Goal: Complete application form

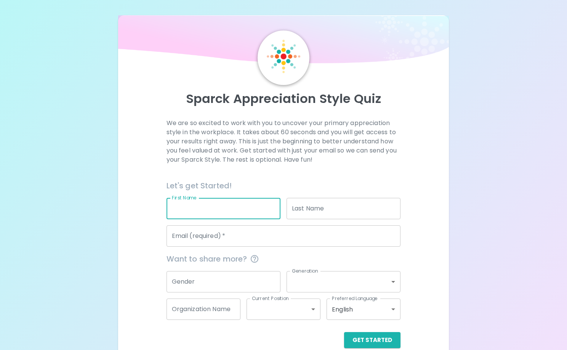
click at [205, 204] on input "First Name" at bounding box center [224, 208] width 114 height 21
type input "[PERSON_NAME]"
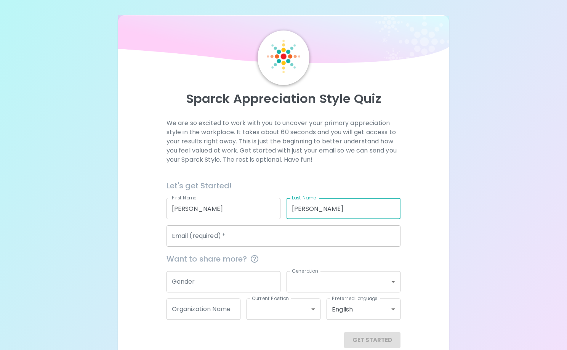
type input "[PERSON_NAME]"
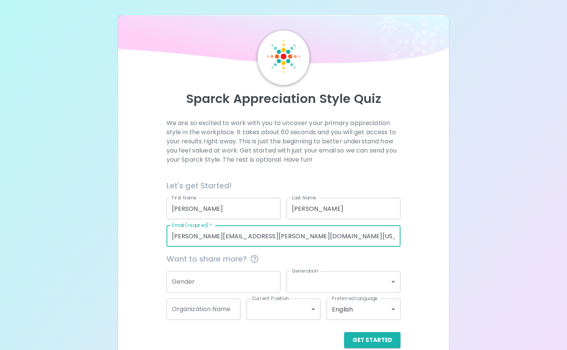
type input "[PERSON_NAME][EMAIL_ADDRESS][PERSON_NAME][DOMAIN_NAME][US_STATE]"
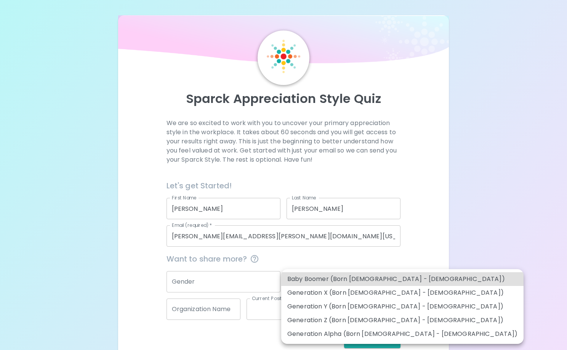
click at [374, 286] on body "Sparck Appreciation Style Quiz We are so excited to work with you to uncover yo…" at bounding box center [283, 181] width 567 height 363
click at [388, 305] on li "Generation Y (Born [DEMOGRAPHIC_DATA] - [DEMOGRAPHIC_DATA])" at bounding box center [402, 307] width 242 height 14
type input "generation_y"
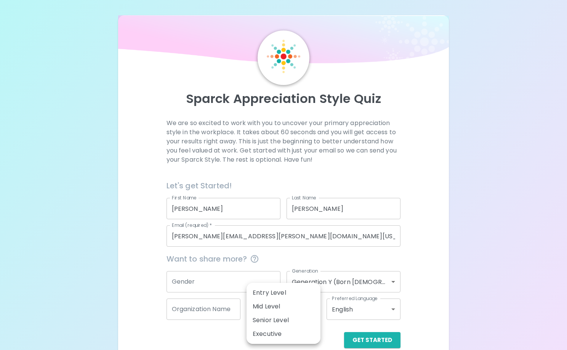
click at [296, 306] on body "Sparck Appreciation Style Quiz We are so excited to work with you to uncover yo…" at bounding box center [283, 181] width 567 height 363
click at [296, 306] on li "Mid Level" at bounding box center [284, 307] width 74 height 14
type input "mid_level"
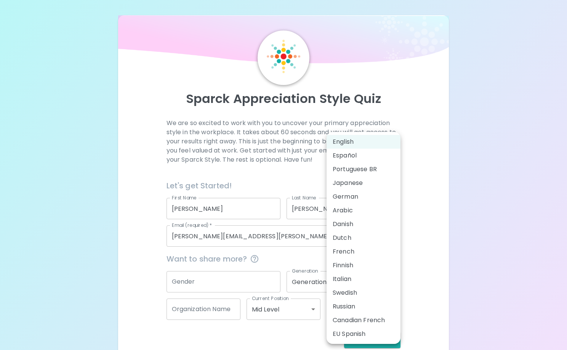
click at [374, 310] on body "Sparck Appreciation Style Quiz We are so excited to work with you to uncover yo…" at bounding box center [283, 181] width 567 height 363
click at [433, 306] on div at bounding box center [283, 175] width 567 height 350
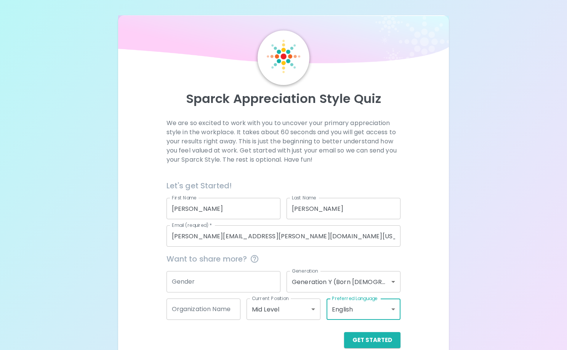
scroll to position [13, 0]
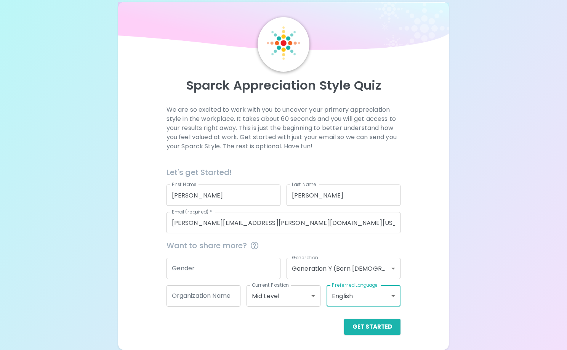
click at [305, 301] on body "Sparck Appreciation Style Quiz We are so excited to work with you to uncover yo…" at bounding box center [283, 168] width 567 height 363
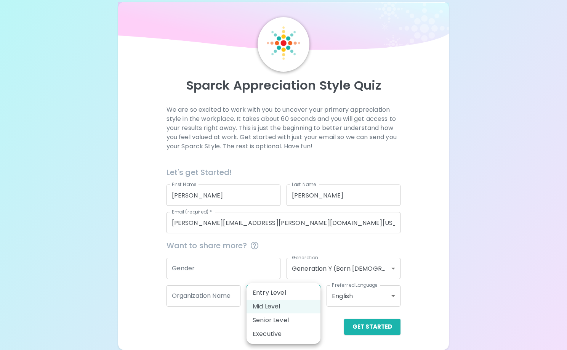
click at [307, 306] on li "Mid Level" at bounding box center [284, 307] width 74 height 14
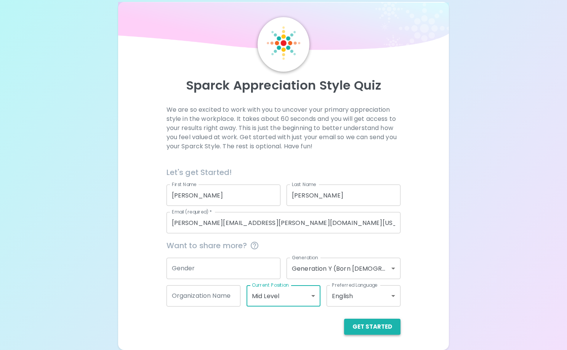
click at [371, 326] on button "Get Started" at bounding box center [372, 327] width 56 height 16
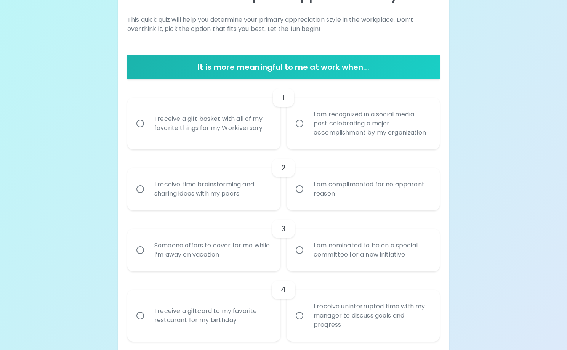
scroll to position [122, 0]
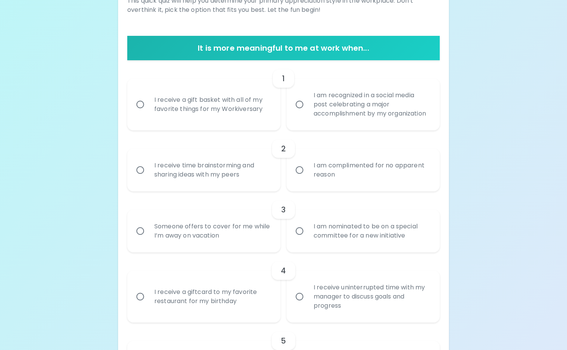
click at [181, 104] on div "I receive a gift basket with all of my favorite things for my Workiversary" at bounding box center [212, 104] width 128 height 37
click at [148, 104] on input "I receive a gift basket with all of my favorite things for my Workiversary" at bounding box center [140, 104] width 16 height 16
radio input "true"
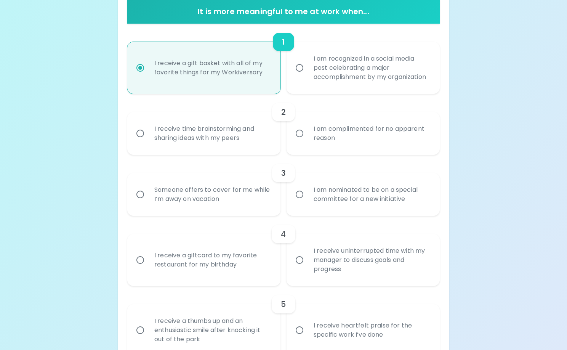
scroll to position [183, 0]
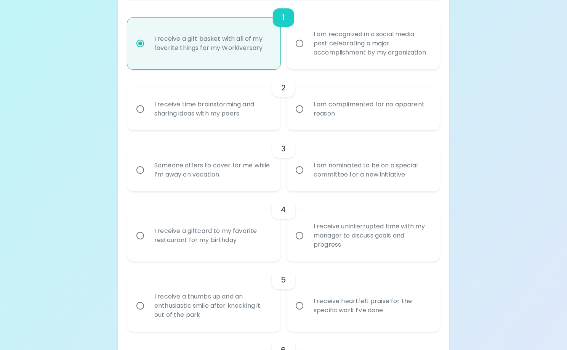
click at [344, 119] on div "I am complimented for no apparent reason" at bounding box center [372, 109] width 128 height 37
click at [308, 117] on input "I am complimented for no apparent reason" at bounding box center [300, 109] width 16 height 16
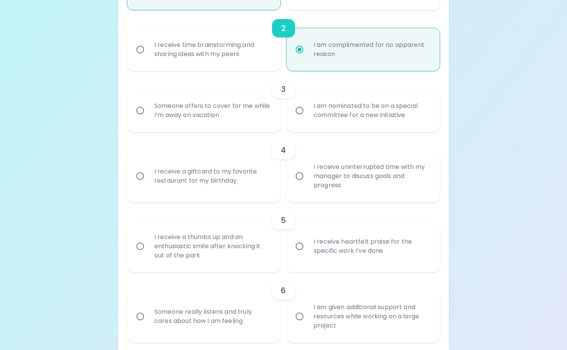
scroll to position [244, 0]
radio input "true"
click at [346, 115] on div "I am nominated to be on a special committee for a new initiative" at bounding box center [372, 109] width 128 height 37
click at [308, 115] on input "I am nominated to be on a special committee for a new initiative" at bounding box center [300, 109] width 16 height 16
radio input "false"
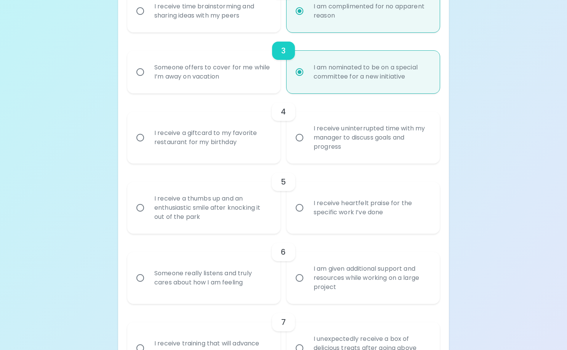
scroll to position [305, 0]
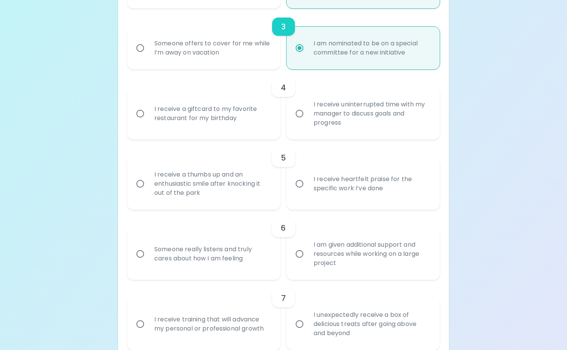
radio input "true"
click at [242, 120] on div "I receive a giftcard to my favorite restaurant for my birthday" at bounding box center [212, 113] width 128 height 37
click at [148, 120] on input "I receive a giftcard to my favorite restaurant for my birthday" at bounding box center [140, 114] width 16 height 16
radio input "false"
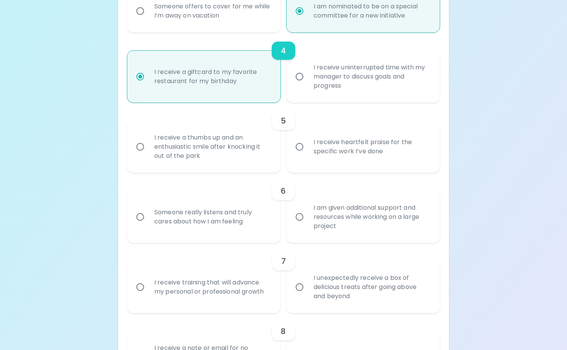
scroll to position [366, 0]
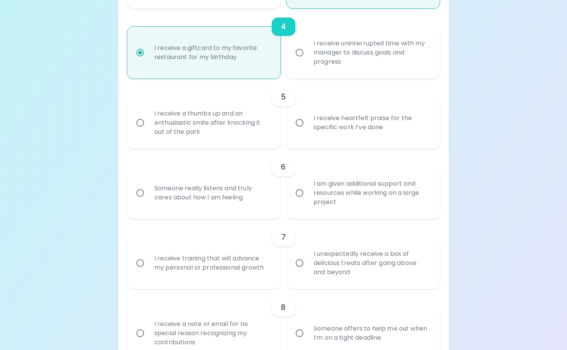
radio input "true"
click at [329, 124] on div "I receive heartfelt praise for the specific work I’ve done" at bounding box center [372, 122] width 128 height 37
click at [308, 124] on input "I receive heartfelt praise for the specific work I’ve done" at bounding box center [300, 123] width 16 height 16
radio input "false"
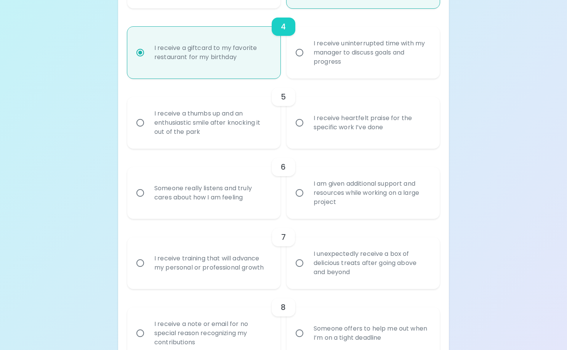
radio input "false"
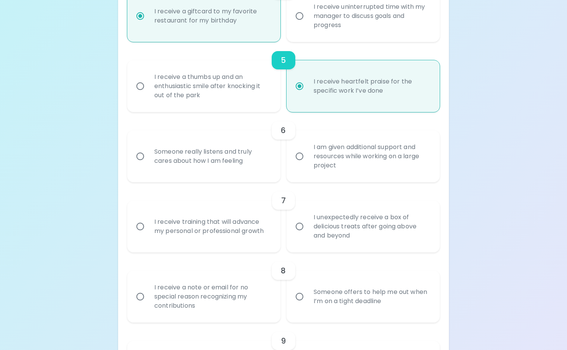
scroll to position [427, 0]
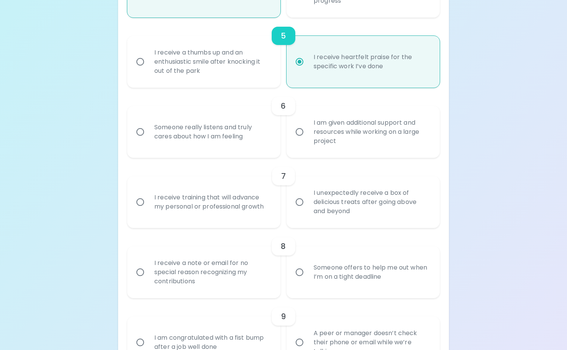
radio input "true"
click at [329, 124] on div "I am given additional support and resources while working on a large project" at bounding box center [372, 132] width 128 height 46
click at [308, 124] on input "I am given additional support and resources while working on a large project" at bounding box center [300, 132] width 16 height 16
radio input "false"
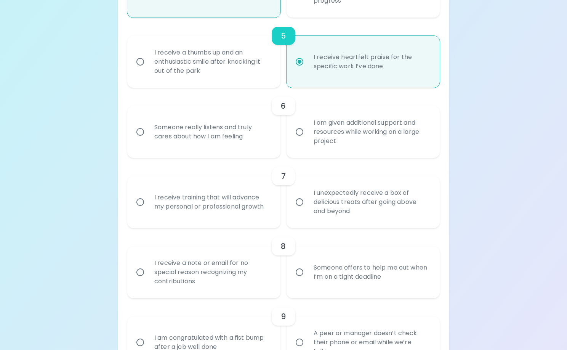
radio input "false"
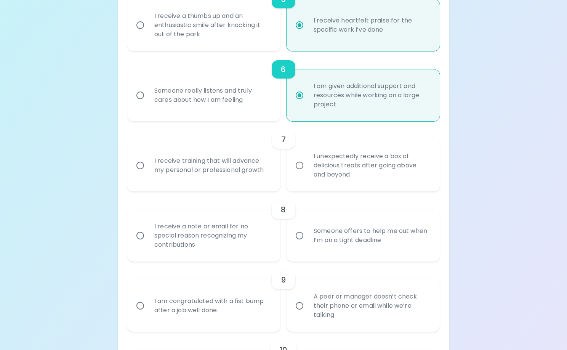
scroll to position [488, 0]
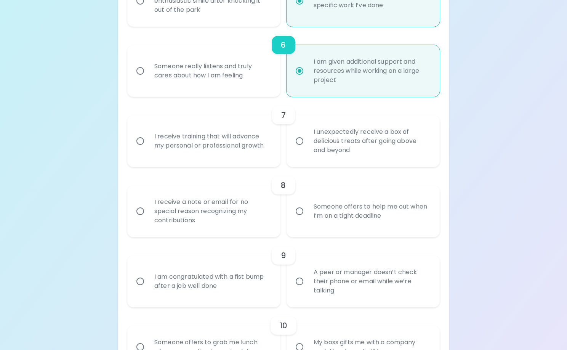
radio input "true"
click at [367, 140] on div "I unexpectedly receive a box of delicious treats after going above and beyond" at bounding box center [372, 141] width 128 height 46
click at [308, 140] on input "I unexpectedly receive a box of delicious treats after going above and beyond" at bounding box center [300, 141] width 16 height 16
radio input "false"
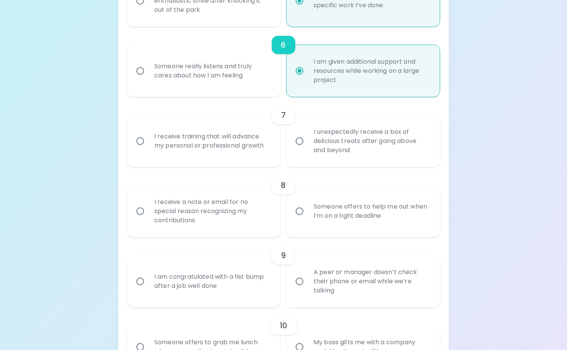
radio input "false"
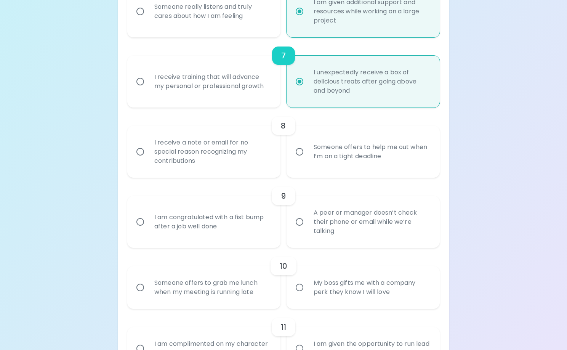
scroll to position [549, 0]
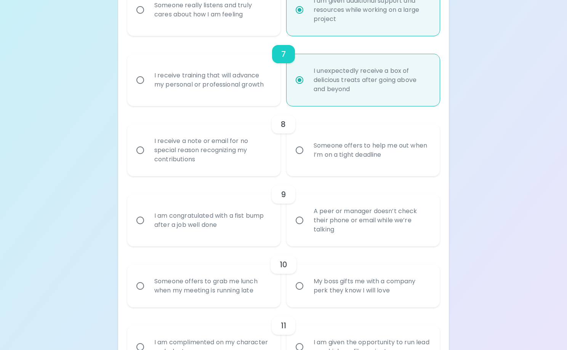
radio input "true"
click at [275, 154] on div "I receive a note or email for no special reason recognizing my contributions" at bounding box center [212, 150] width 128 height 46
click at [148, 154] on input "I receive a note or email for no special reason recognizing my contributions" at bounding box center [140, 150] width 16 height 16
radio input "false"
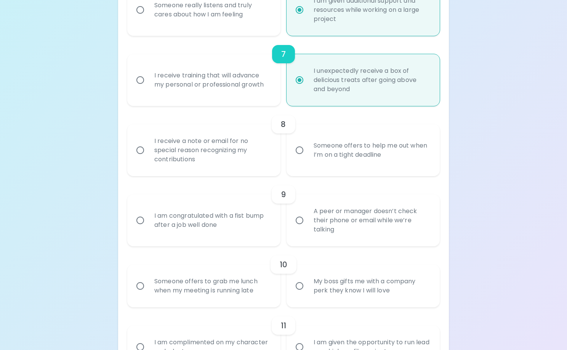
radio input "false"
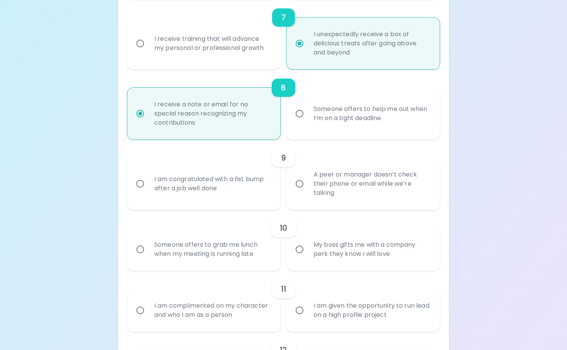
scroll to position [610, 0]
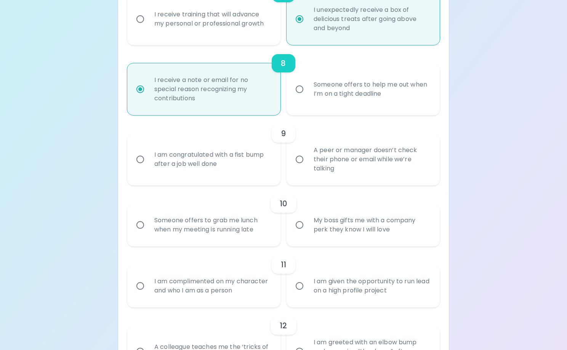
radio input "true"
click at [251, 159] on div "I am congratulated with a fist bump after a job well done" at bounding box center [212, 159] width 128 height 37
click at [148, 159] on input "I am congratulated with a fist bump after a job well done" at bounding box center [140, 159] width 16 height 16
radio input "false"
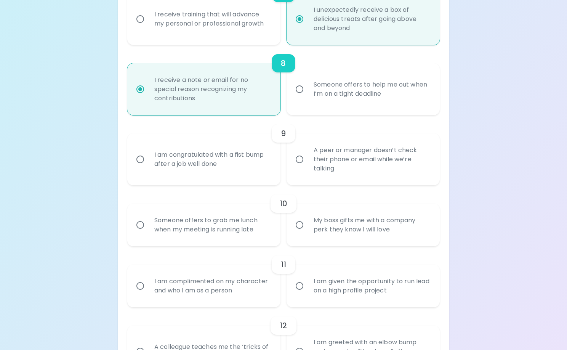
radio input "false"
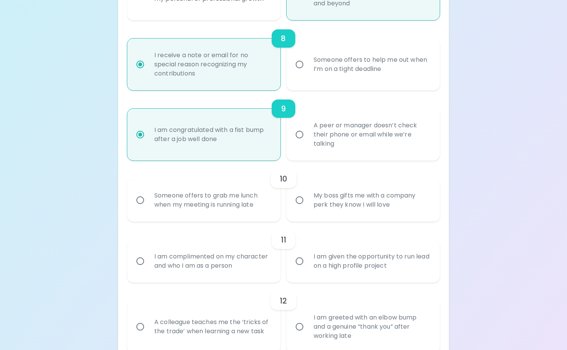
scroll to position [671, 0]
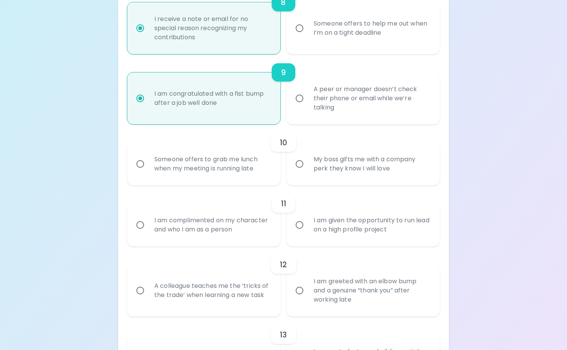
radio input "true"
click at [413, 160] on div "My boss gifts me with a company perk they know I will love" at bounding box center [372, 164] width 128 height 37
click at [308, 160] on input "My boss gifts me with a company perk they know I will love" at bounding box center [300, 164] width 16 height 16
radio input "false"
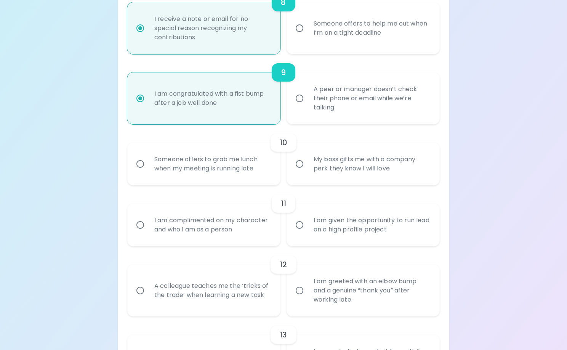
radio input "false"
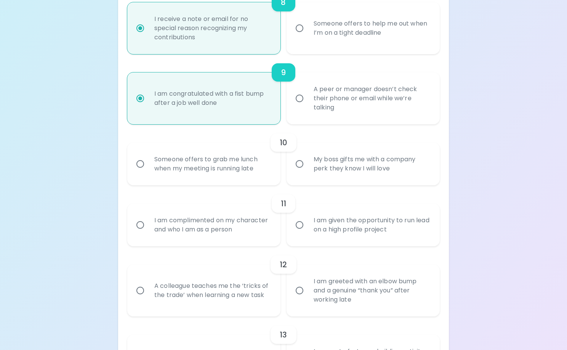
radio input "false"
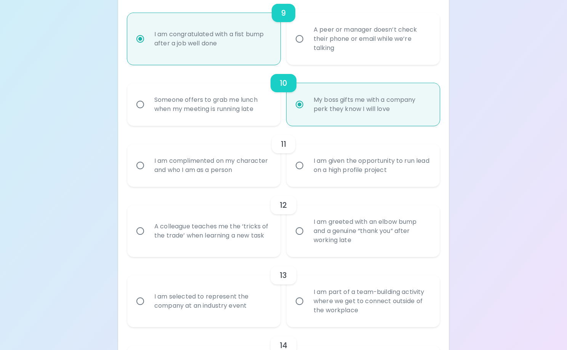
scroll to position [732, 0]
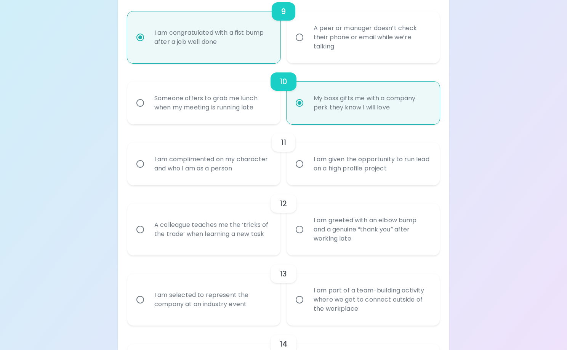
radio input "true"
click at [258, 166] on div "I am complimented on my character and who I am as a person" at bounding box center [212, 164] width 128 height 37
click at [148, 166] on input "I am complimented on my character and who I am as a person" at bounding box center [140, 164] width 16 height 16
radio input "false"
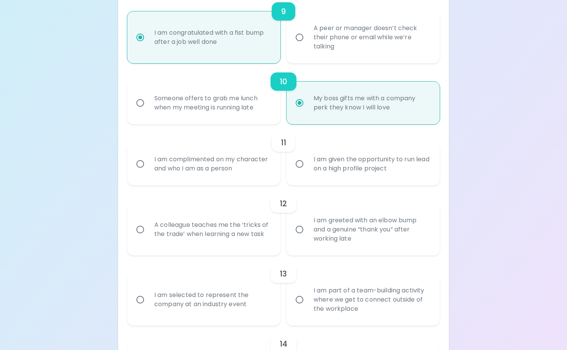
radio input "false"
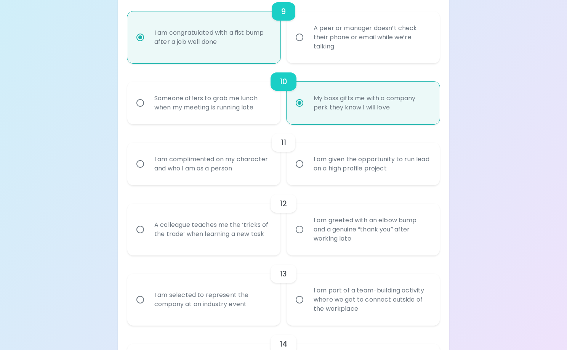
radio input "false"
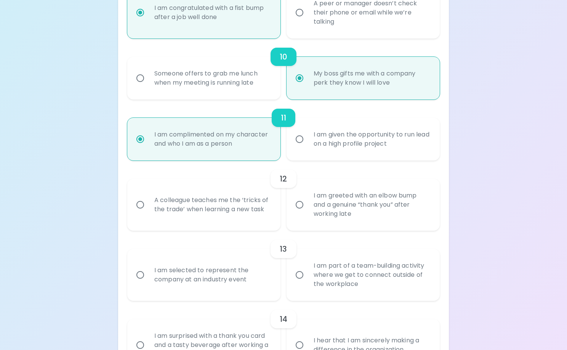
scroll to position [793, 0]
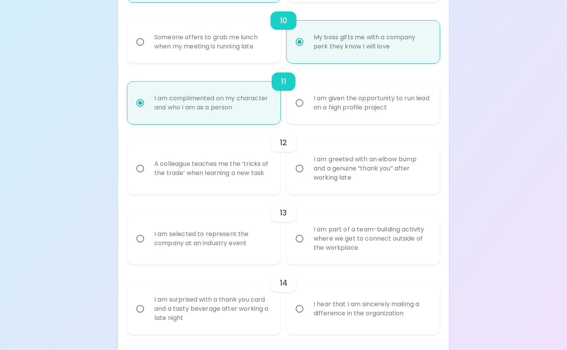
radio input "true"
click at [240, 171] on div "A colleague teaches me the ‘tricks of the trade’ when learning a new task" at bounding box center [212, 168] width 128 height 37
click at [148, 171] on input "A colleague teaches me the ‘tricks of the trade’ when learning a new task" at bounding box center [140, 168] width 16 height 16
radio input "false"
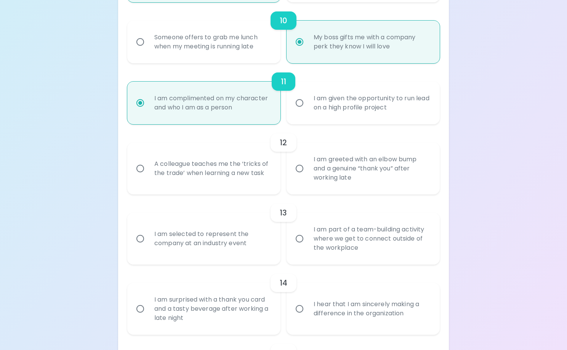
radio input "false"
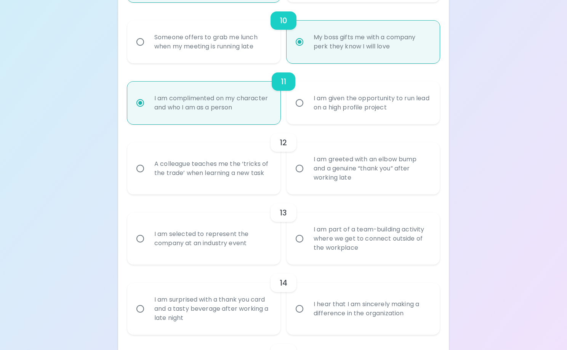
radio input "false"
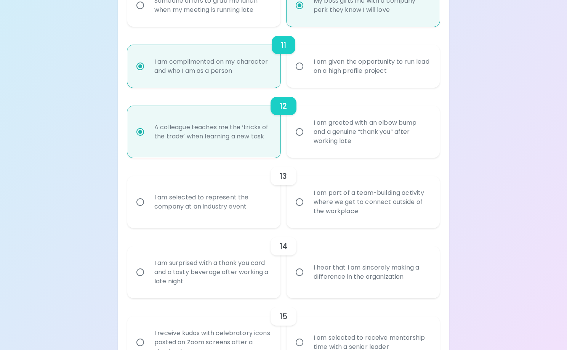
scroll to position [854, 0]
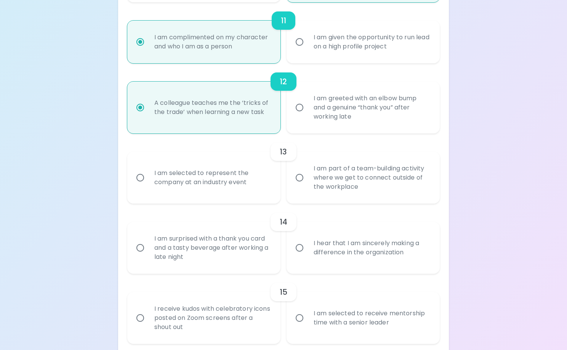
radio input "true"
click at [249, 175] on div "I am selected to represent the company at an industry event" at bounding box center [212, 177] width 128 height 37
click at [148, 175] on input "I am selected to represent the company at an industry event" at bounding box center [140, 178] width 16 height 16
radio input "false"
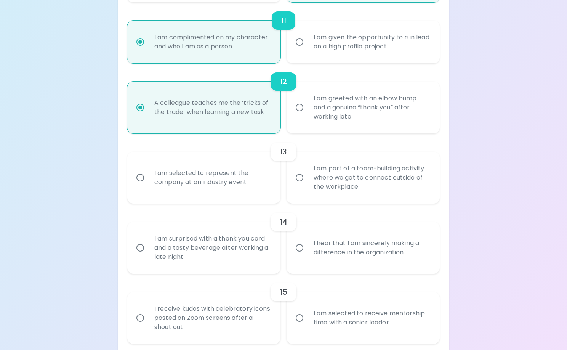
radio input "false"
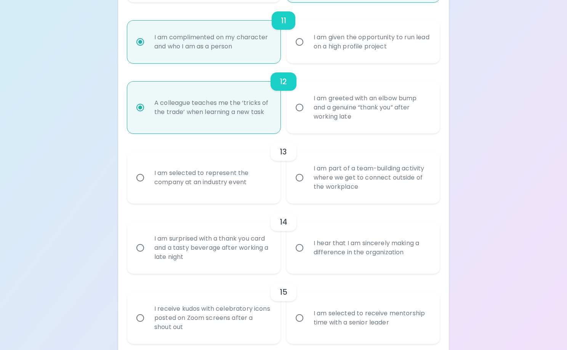
radio input "false"
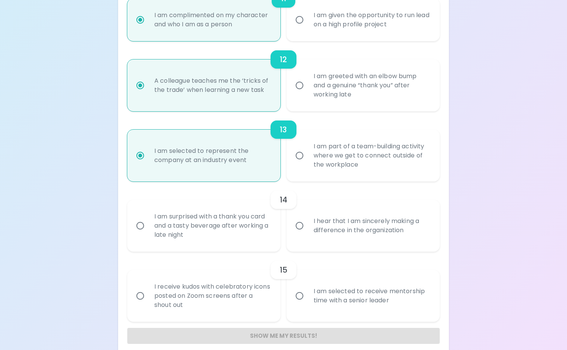
scroll to position [886, 0]
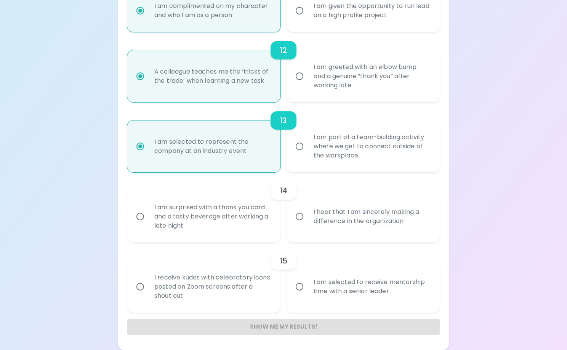
radio input "true"
click at [336, 222] on div "I hear that I am sincerely making a difference in the organization" at bounding box center [372, 216] width 128 height 37
click at [308, 222] on input "I hear that I am sincerely making a difference in the organization" at bounding box center [300, 217] width 16 height 16
radio input "false"
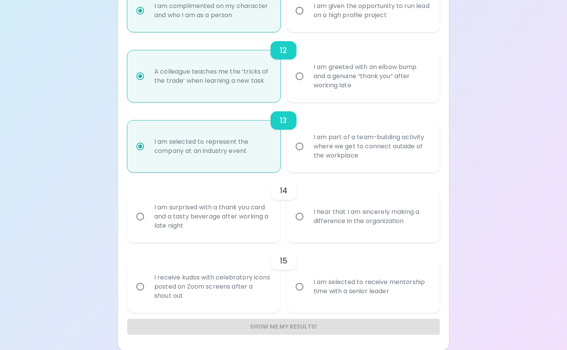
radio input "false"
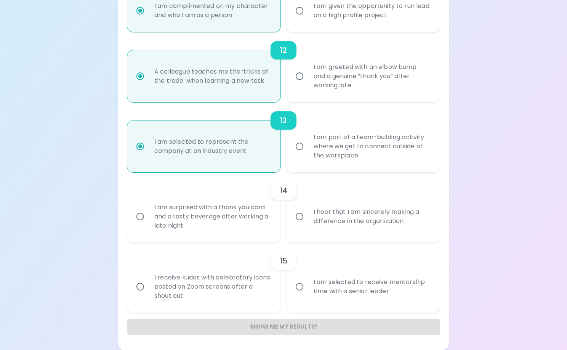
radio input "false"
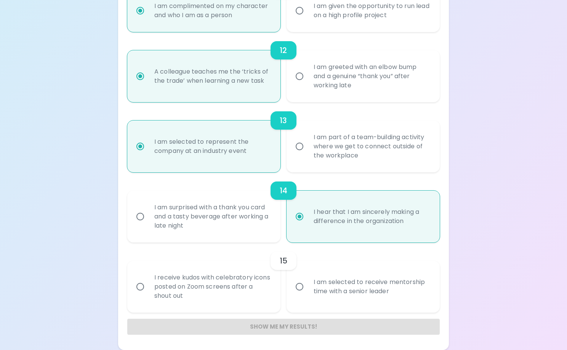
radio input "true"
click at [313, 278] on div "I am selected to receive mentorship time with a senior leader" at bounding box center [372, 286] width 128 height 37
click at [308, 279] on input "I am selected to receive mentorship time with a senior leader" at bounding box center [300, 287] width 16 height 16
radio input "false"
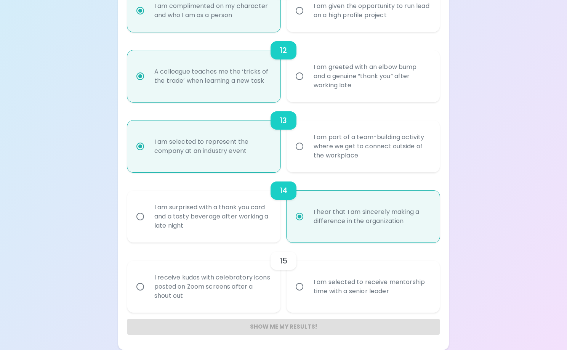
radio input "false"
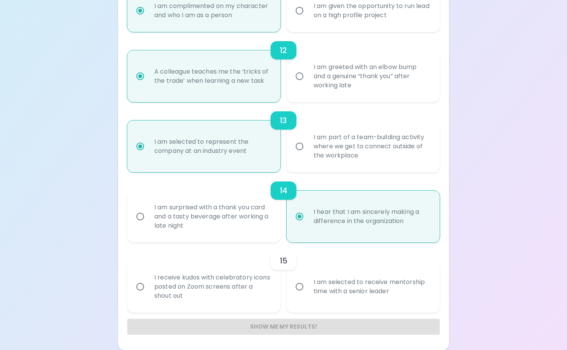
radio input "false"
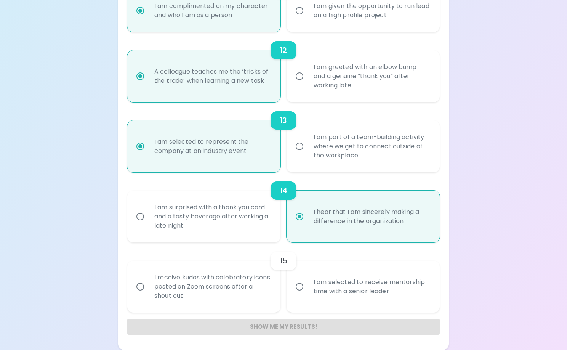
radio input "false"
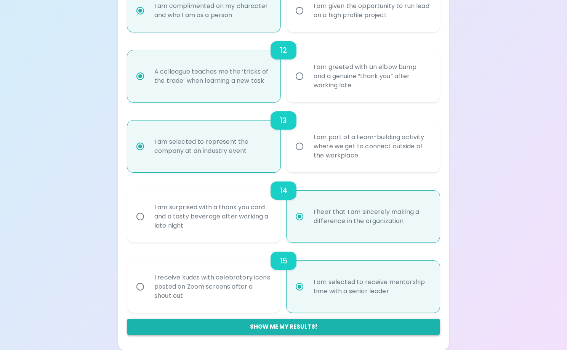
radio input "true"
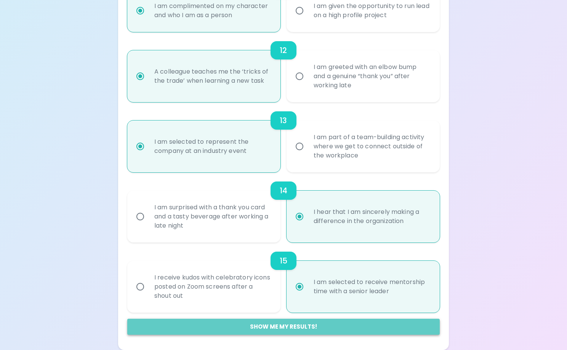
click at [287, 325] on button "Show me my results!" at bounding box center [283, 327] width 313 height 16
radio input "false"
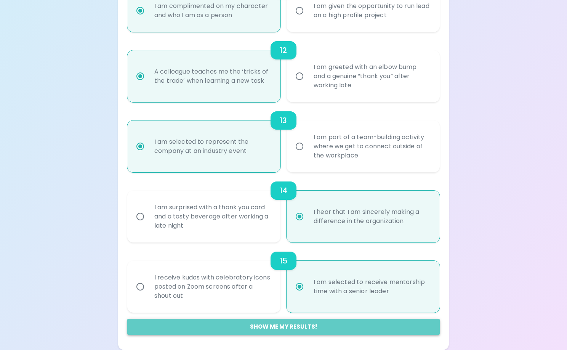
radio input "false"
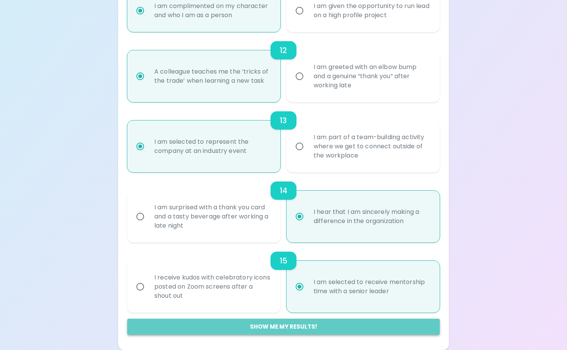
radio input "false"
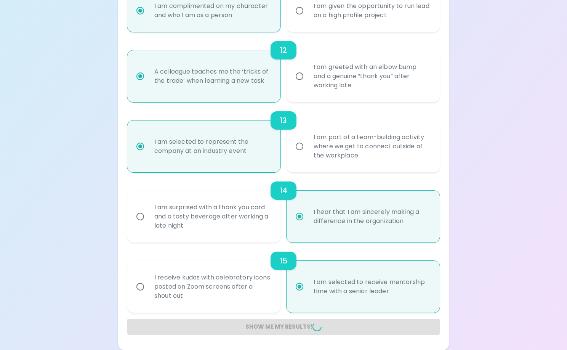
radio input "false"
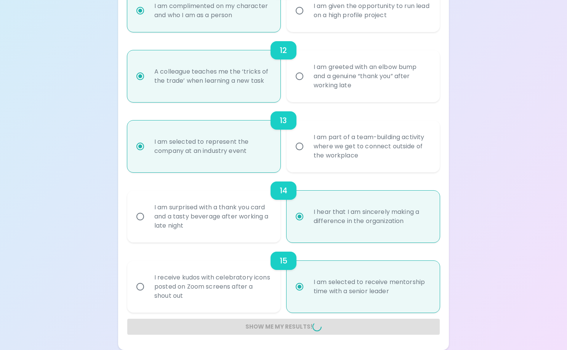
radio input "false"
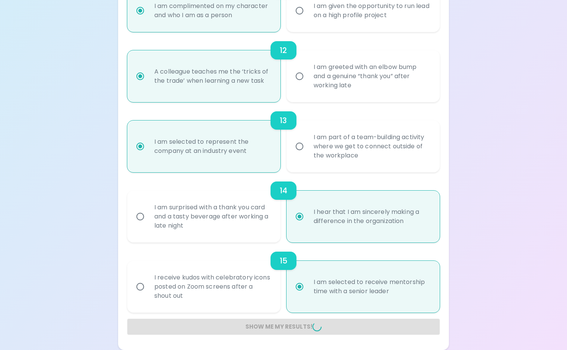
radio input "false"
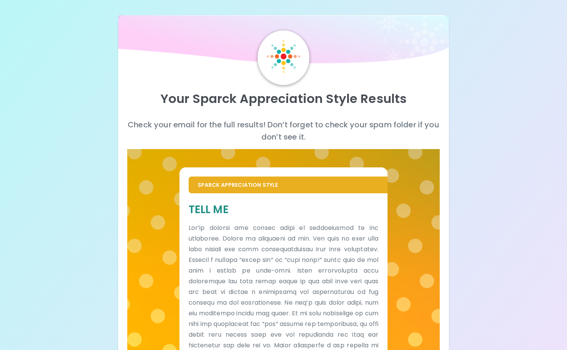
scroll to position [130, 0]
